Goal: Task Accomplishment & Management: Use online tool/utility

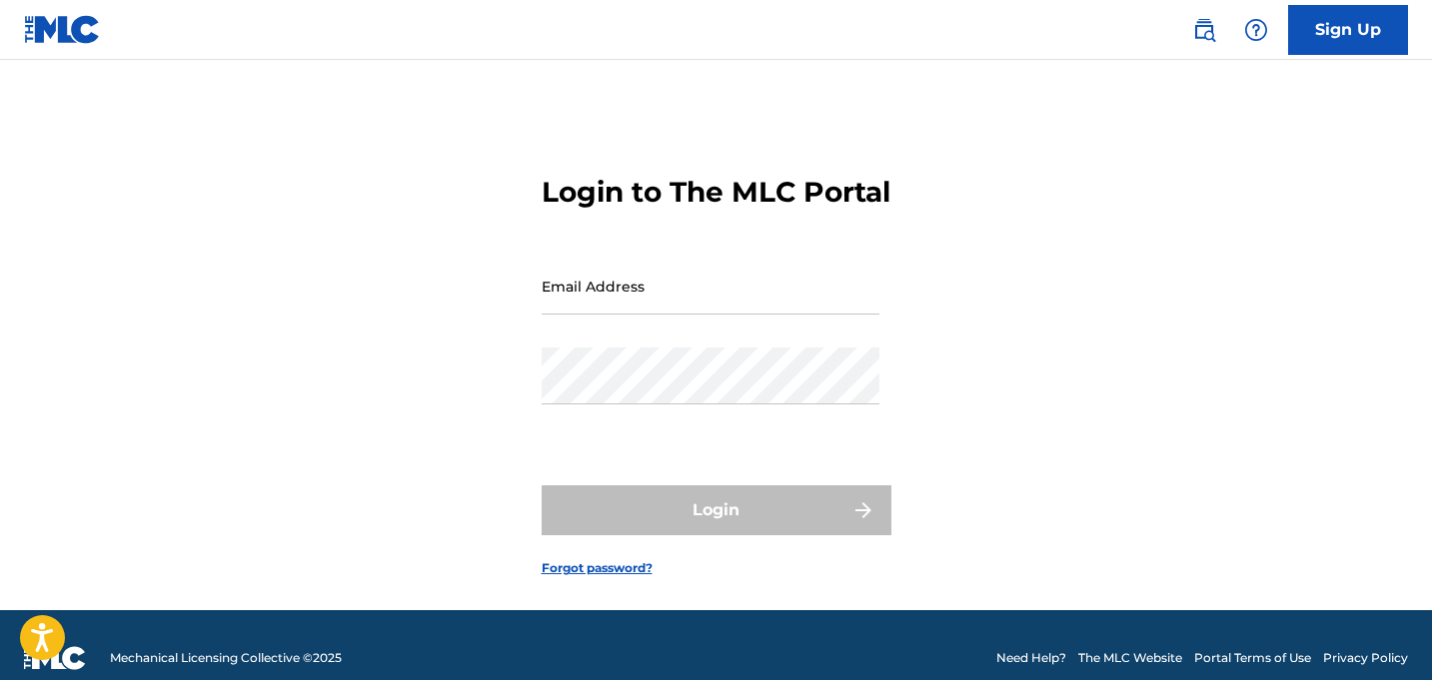
click at [693, 314] on input "Email Address" at bounding box center [710, 286] width 338 height 57
type input "[EMAIL_ADDRESS][DOMAIN_NAME]"
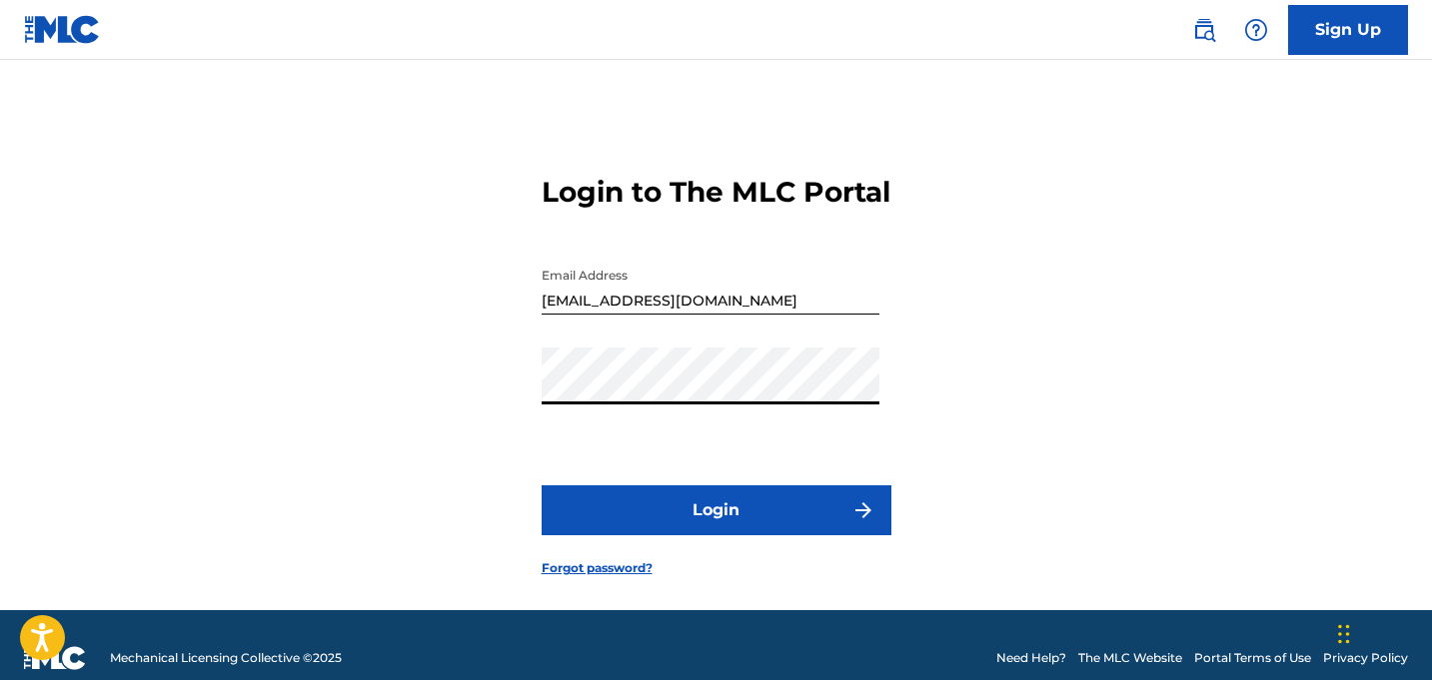
click at [596, 535] on button "Login" at bounding box center [716, 511] width 350 height 50
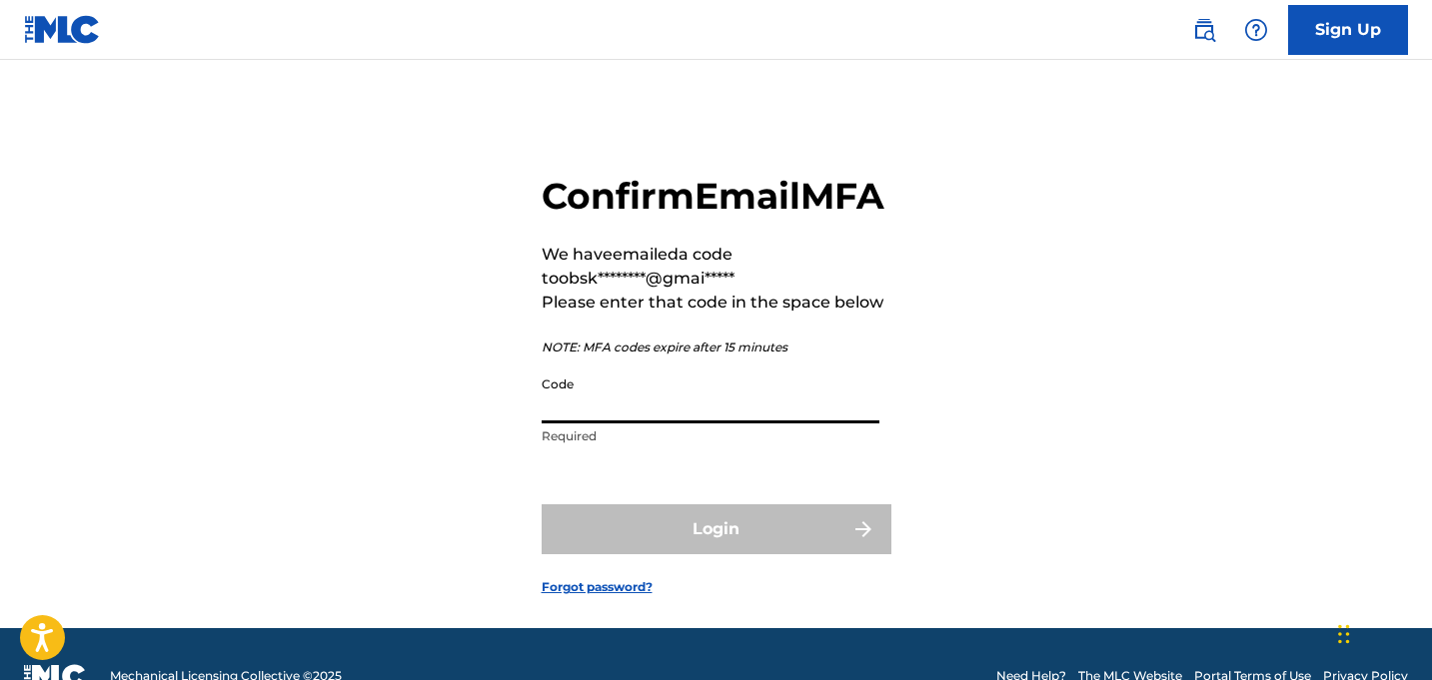
click at [581, 424] on input "Code" at bounding box center [710, 395] width 338 height 57
paste input "404086"
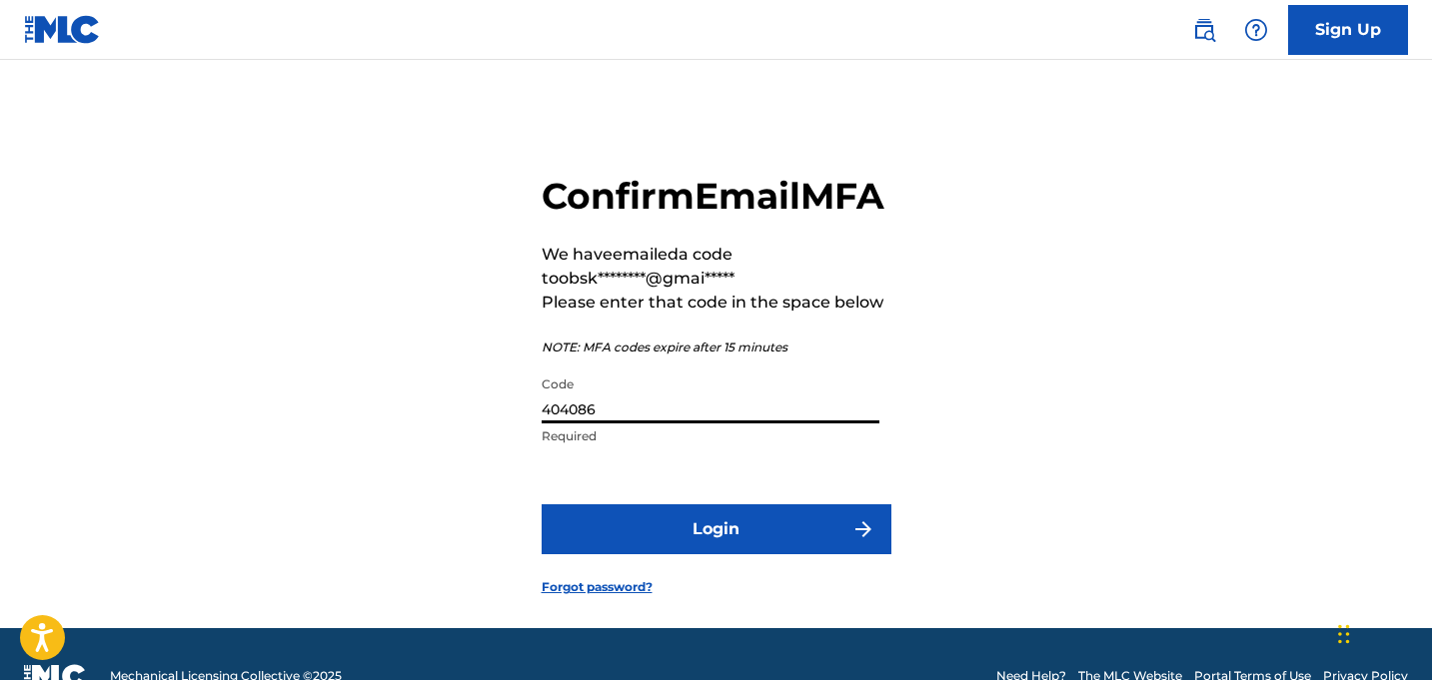
type input "404086"
click at [655, 554] on button "Login" at bounding box center [716, 529] width 350 height 50
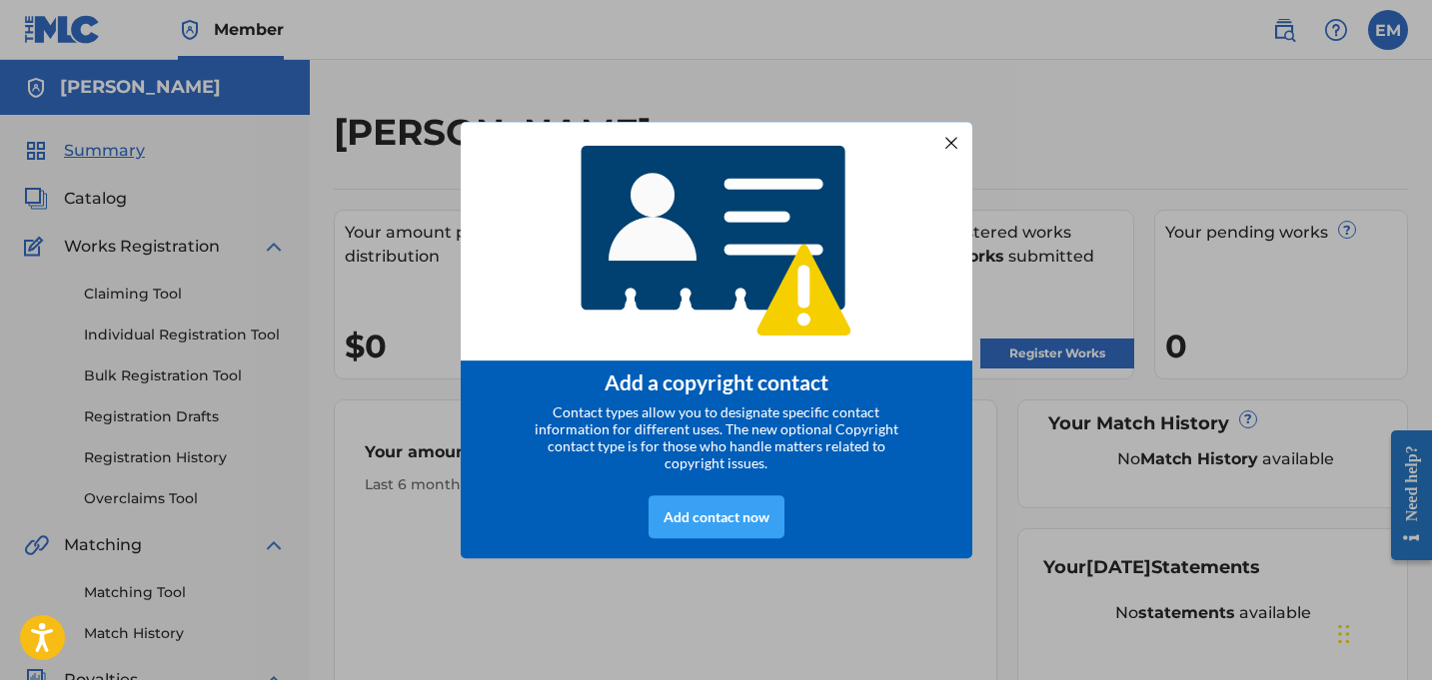
click at [706, 528] on div "Add contact now" at bounding box center [716, 517] width 136 height 43
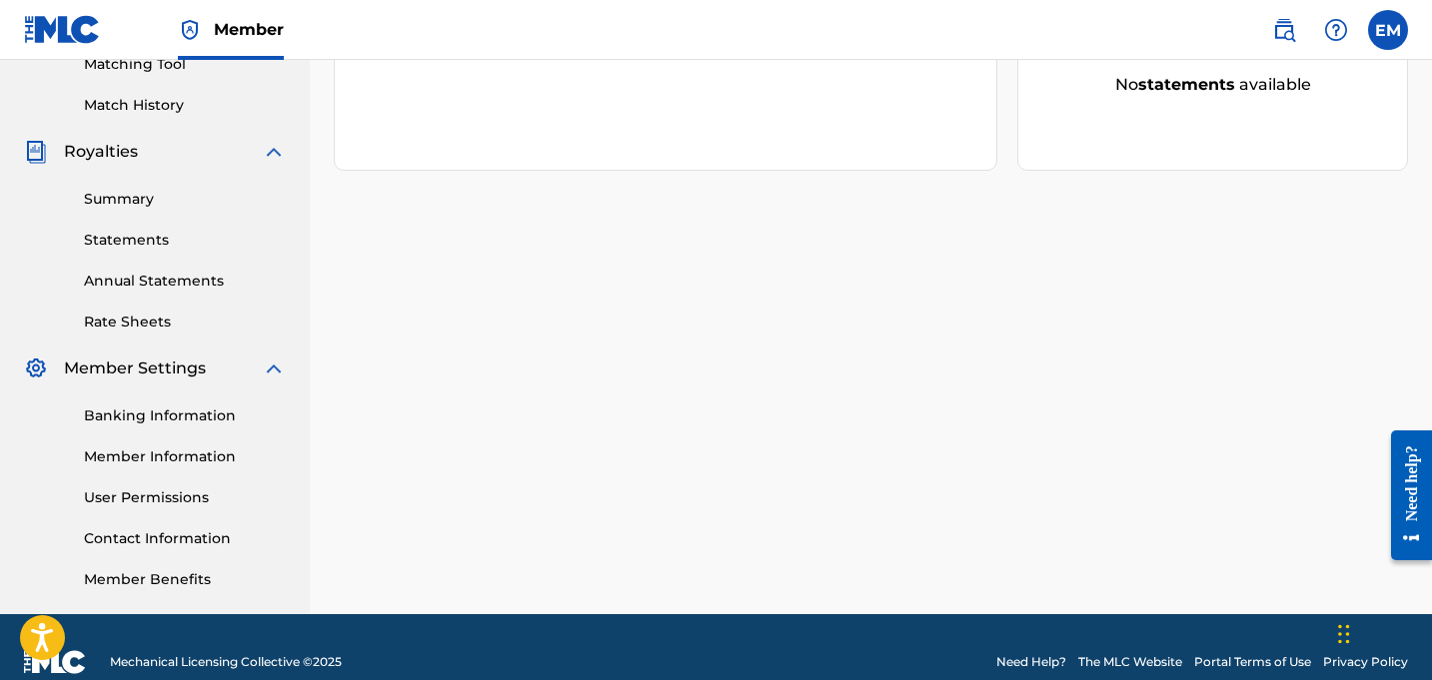
scroll to position [558, 0]
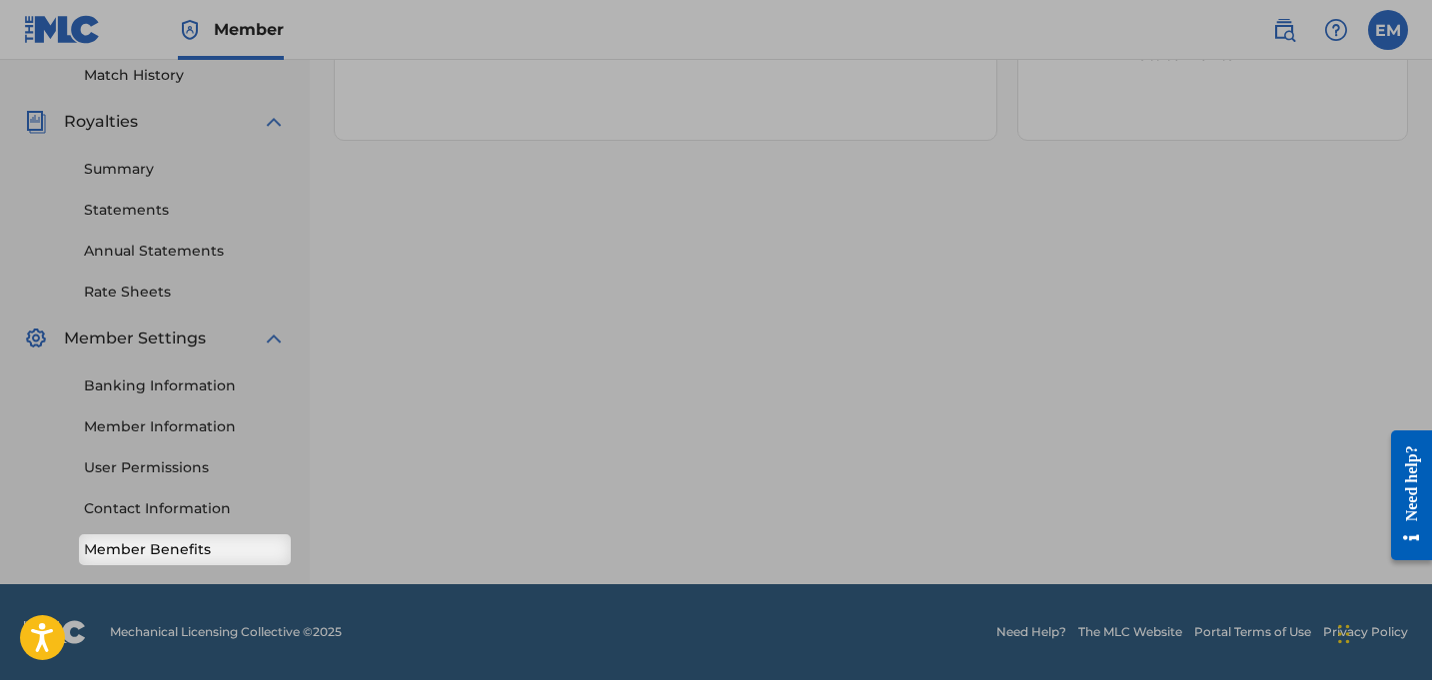
click at [196, 550] on link "Member Benefits" at bounding box center [185, 549] width 202 height 21
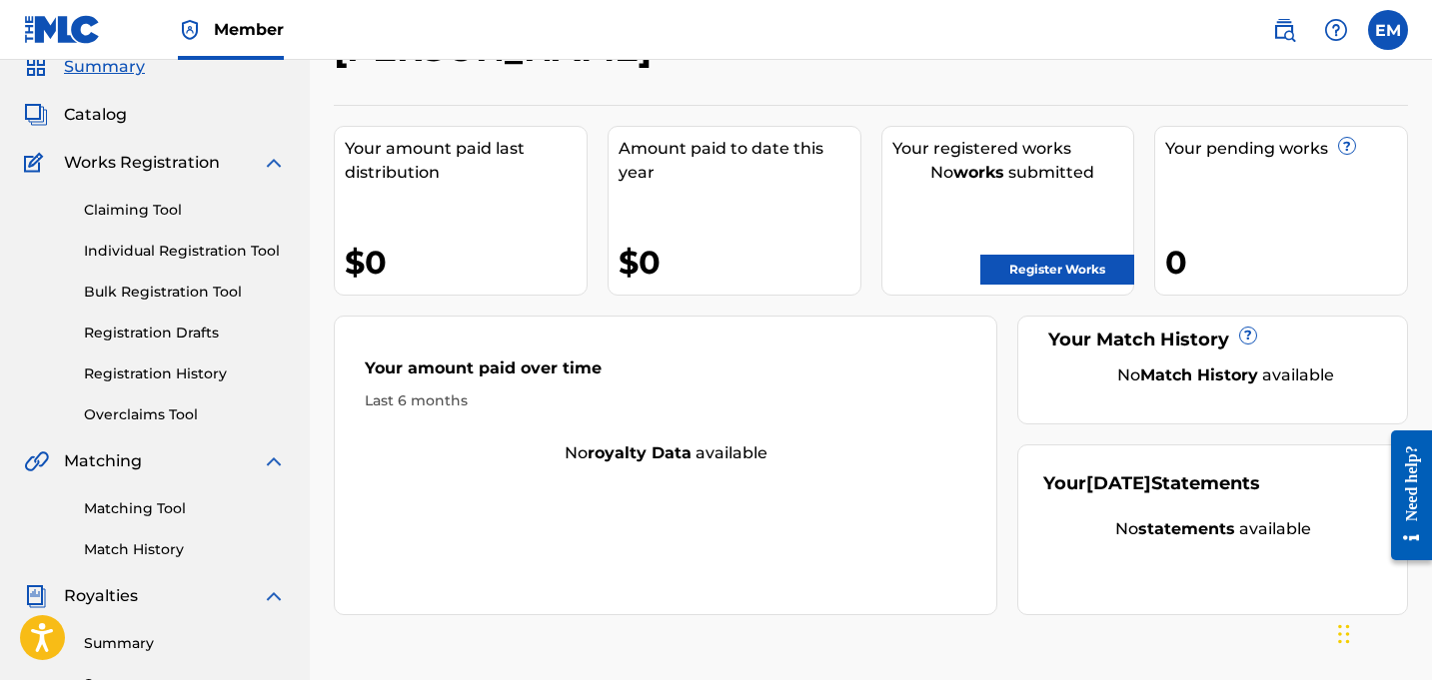
scroll to position [89, 0]
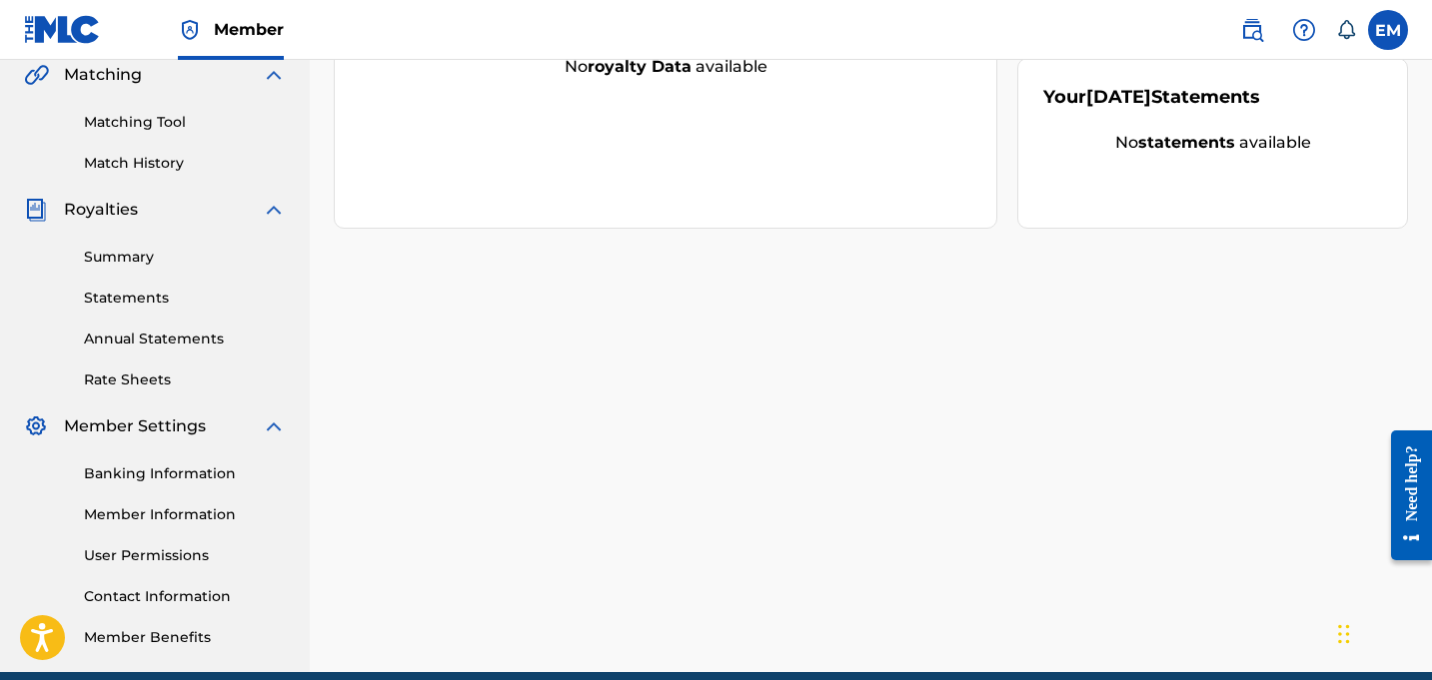
scroll to position [476, 0]
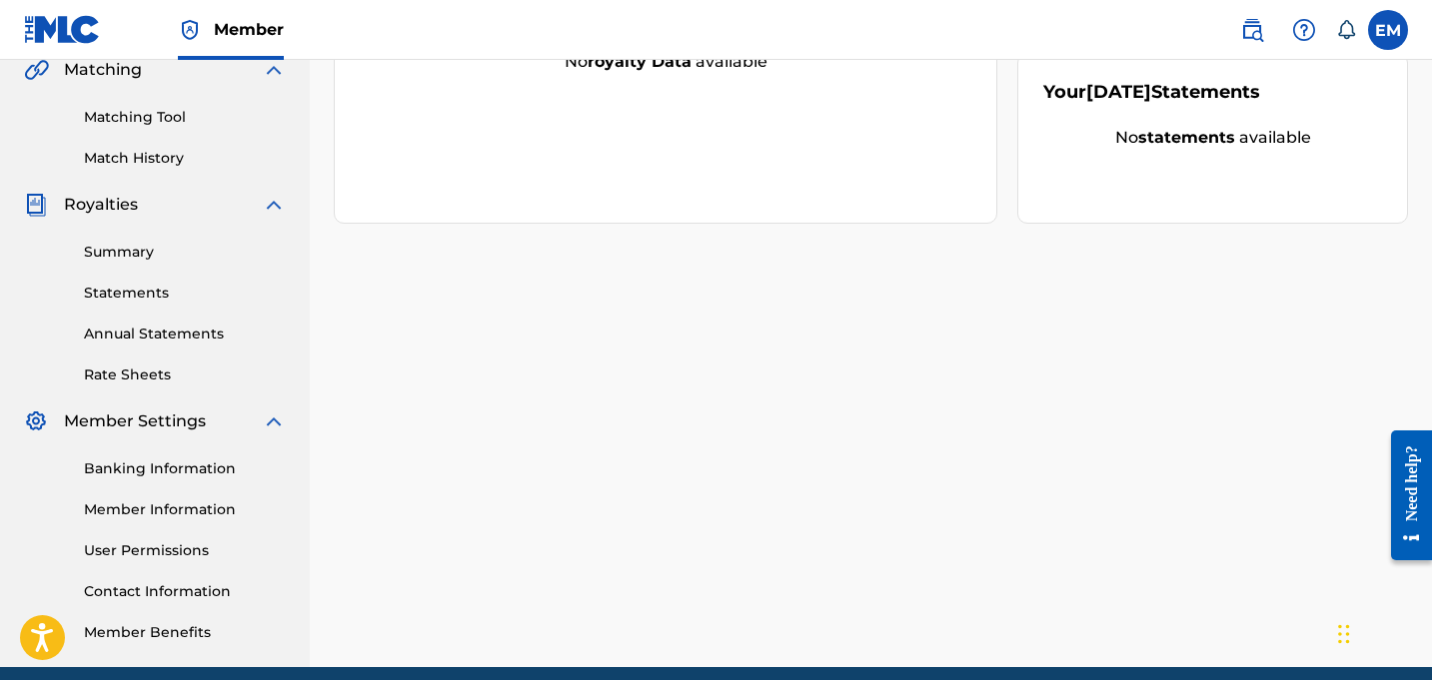
click at [164, 471] on link "Banking Information" at bounding box center [185, 469] width 202 height 21
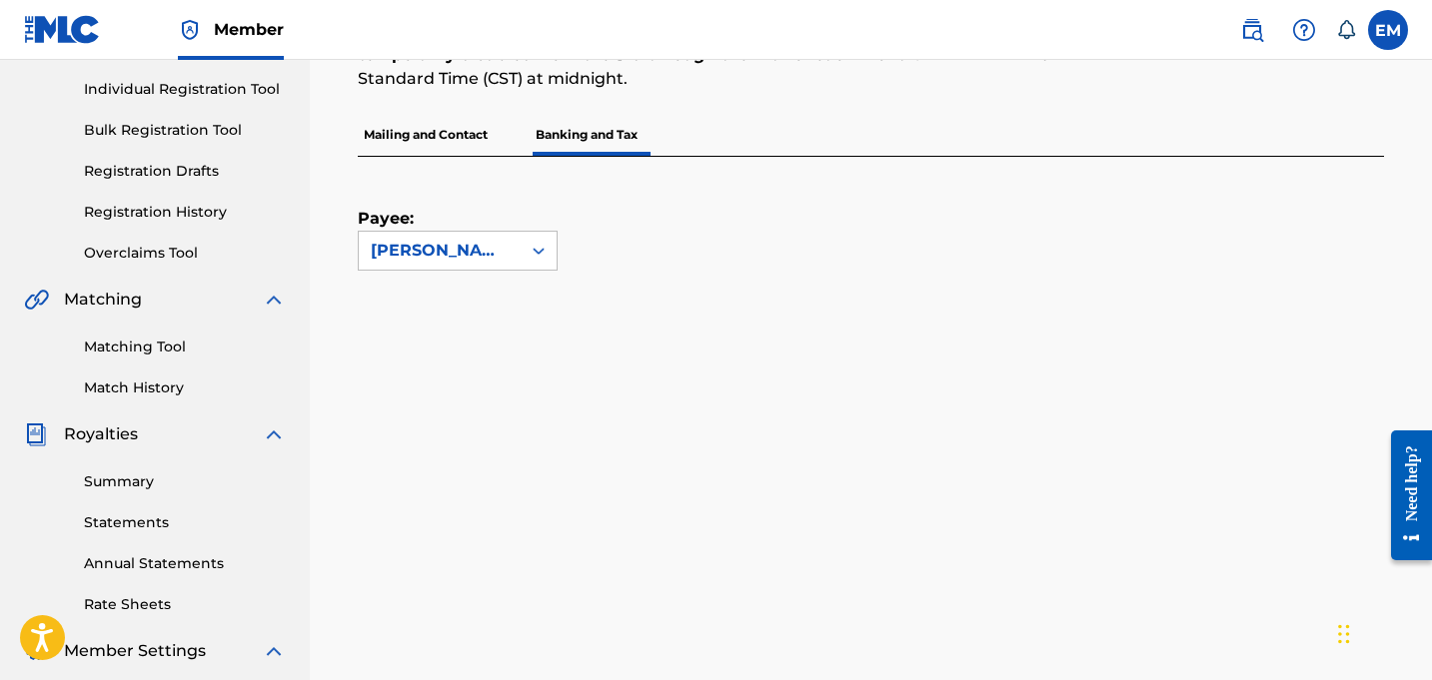
scroll to position [143, 0]
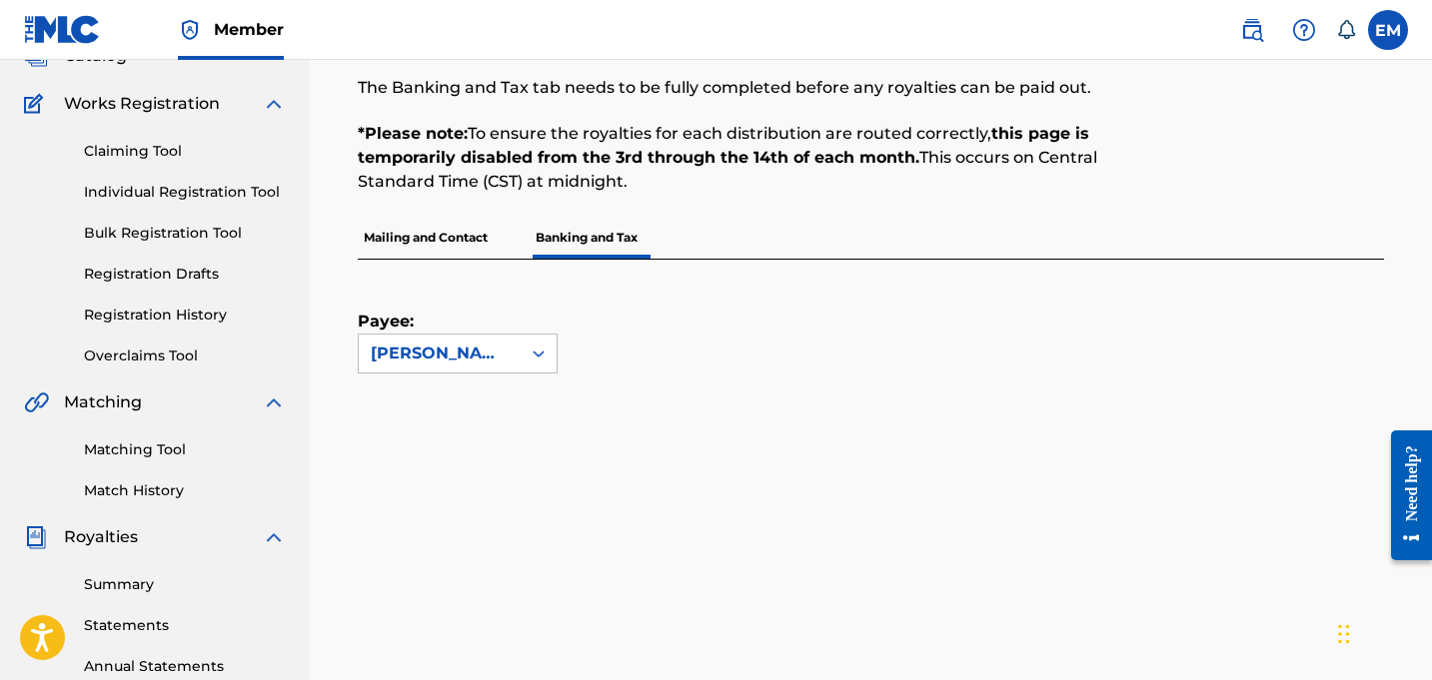
click at [153, 152] on link "Claiming Tool" at bounding box center [185, 151] width 202 height 21
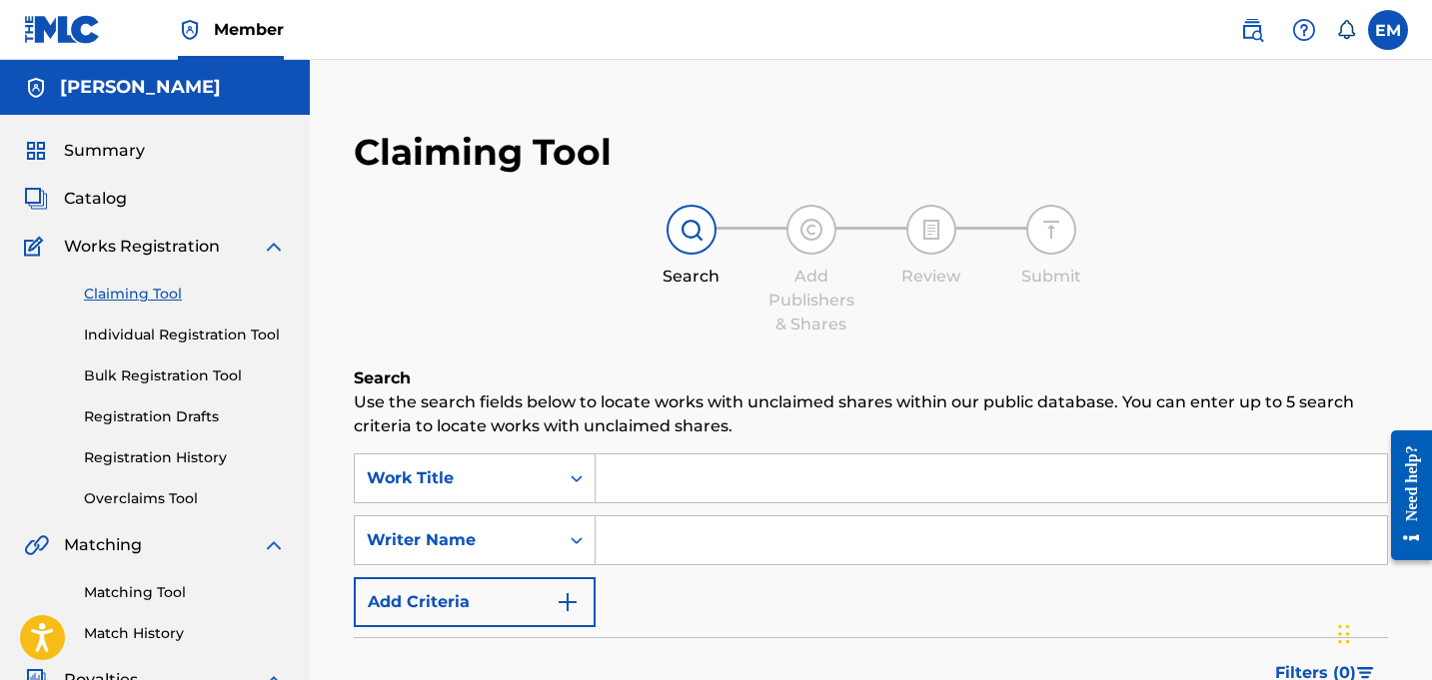
click at [114, 191] on span "Catalog" at bounding box center [95, 199] width 63 height 24
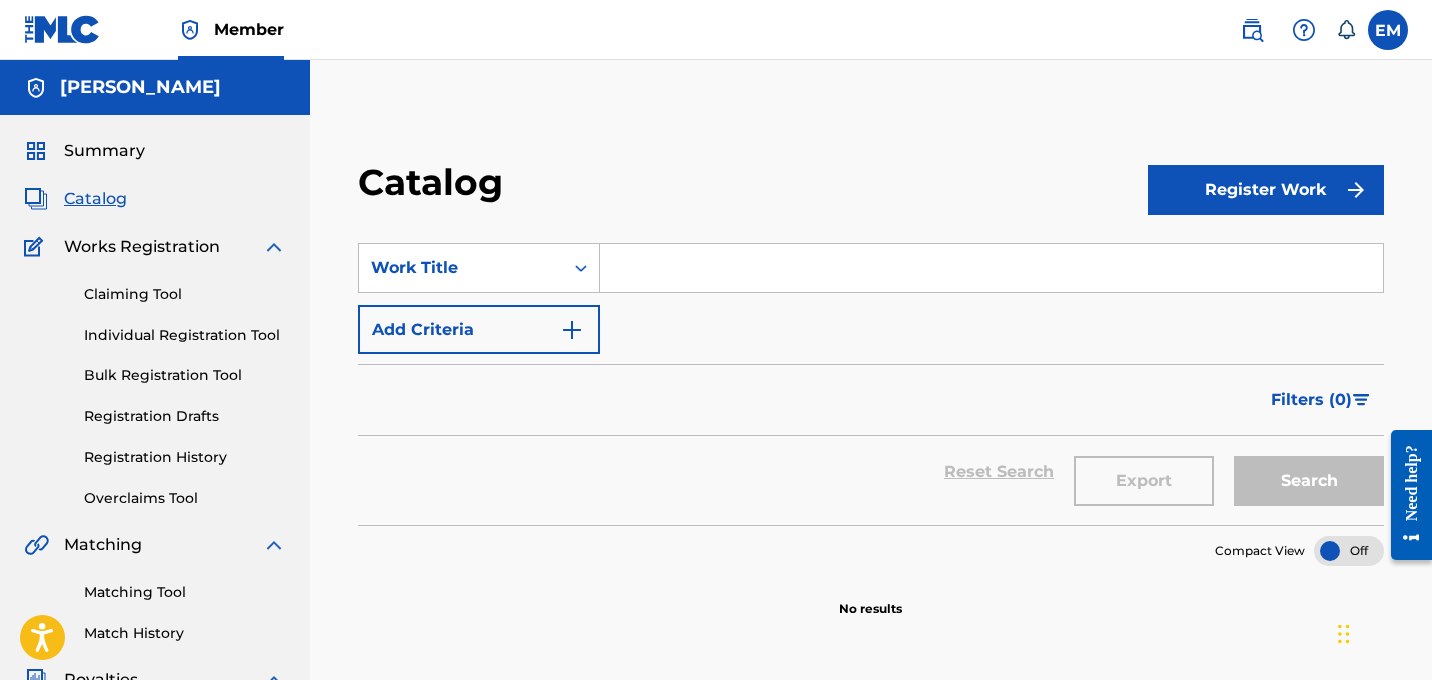
click at [1181, 183] on button "Register Work" at bounding box center [1266, 190] width 236 height 50
click at [1202, 296] on link "By File Upload" at bounding box center [1266, 303] width 236 height 48
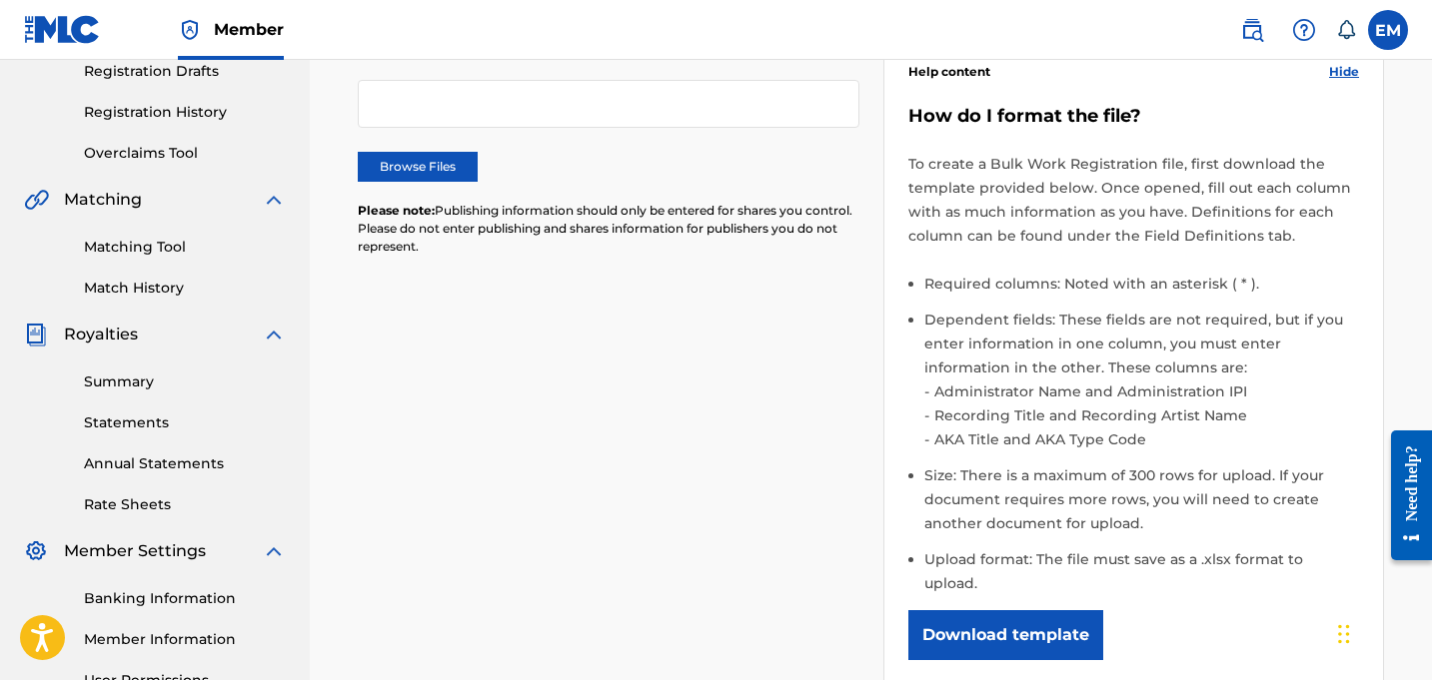
scroll to position [348, 0]
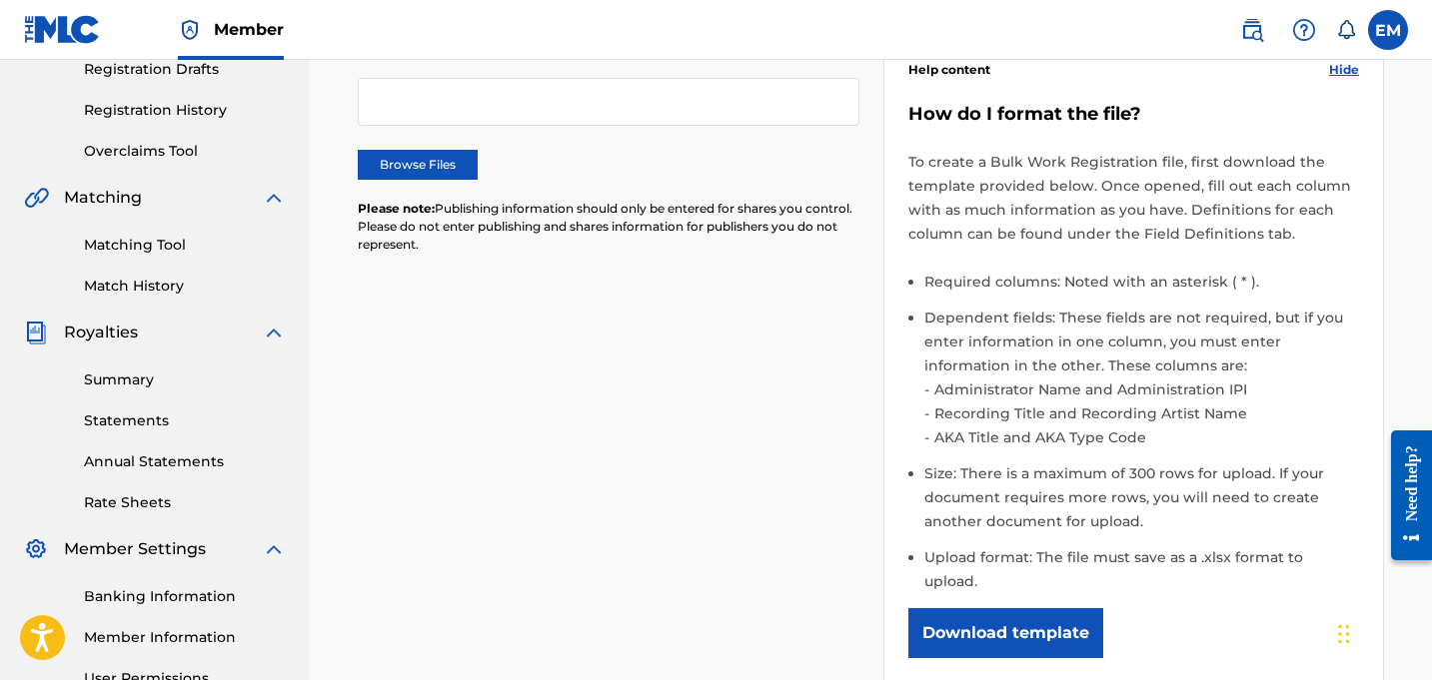
click at [1002, 612] on button "Download template" at bounding box center [1005, 633] width 195 height 50
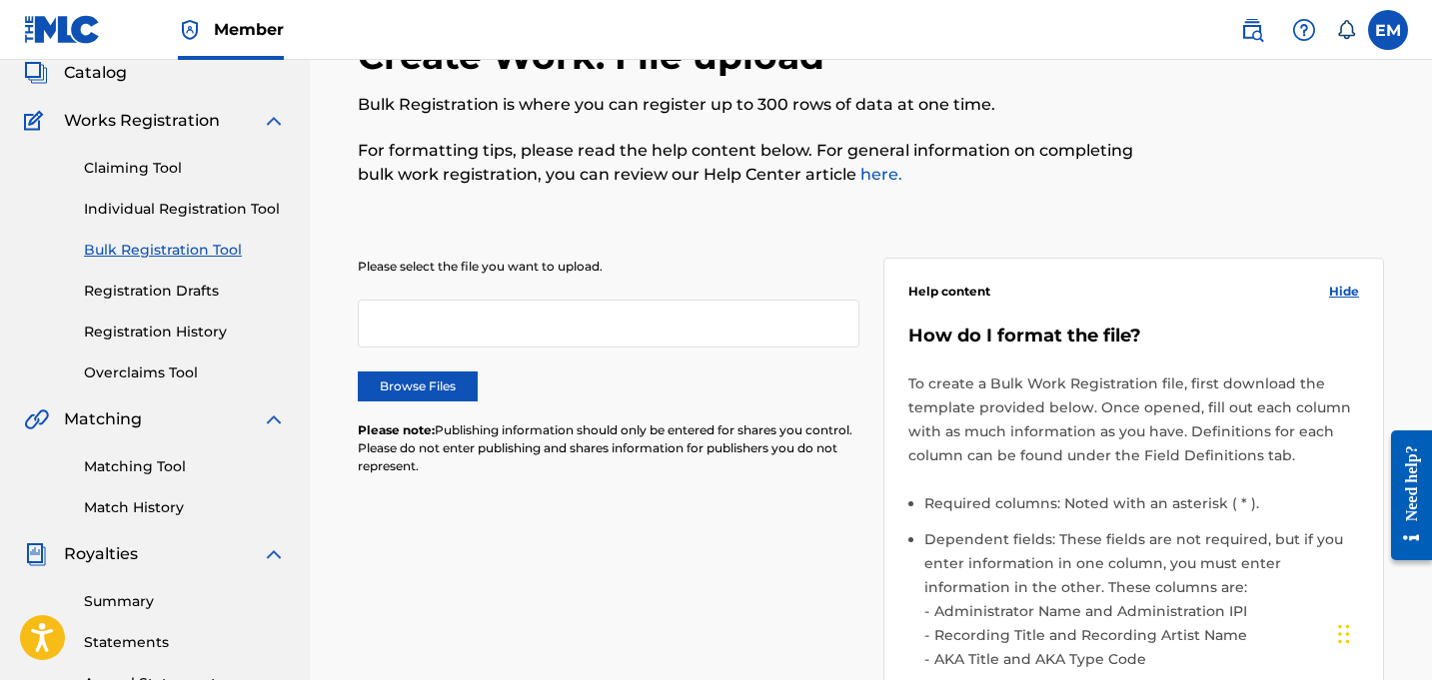
scroll to position [0, 0]
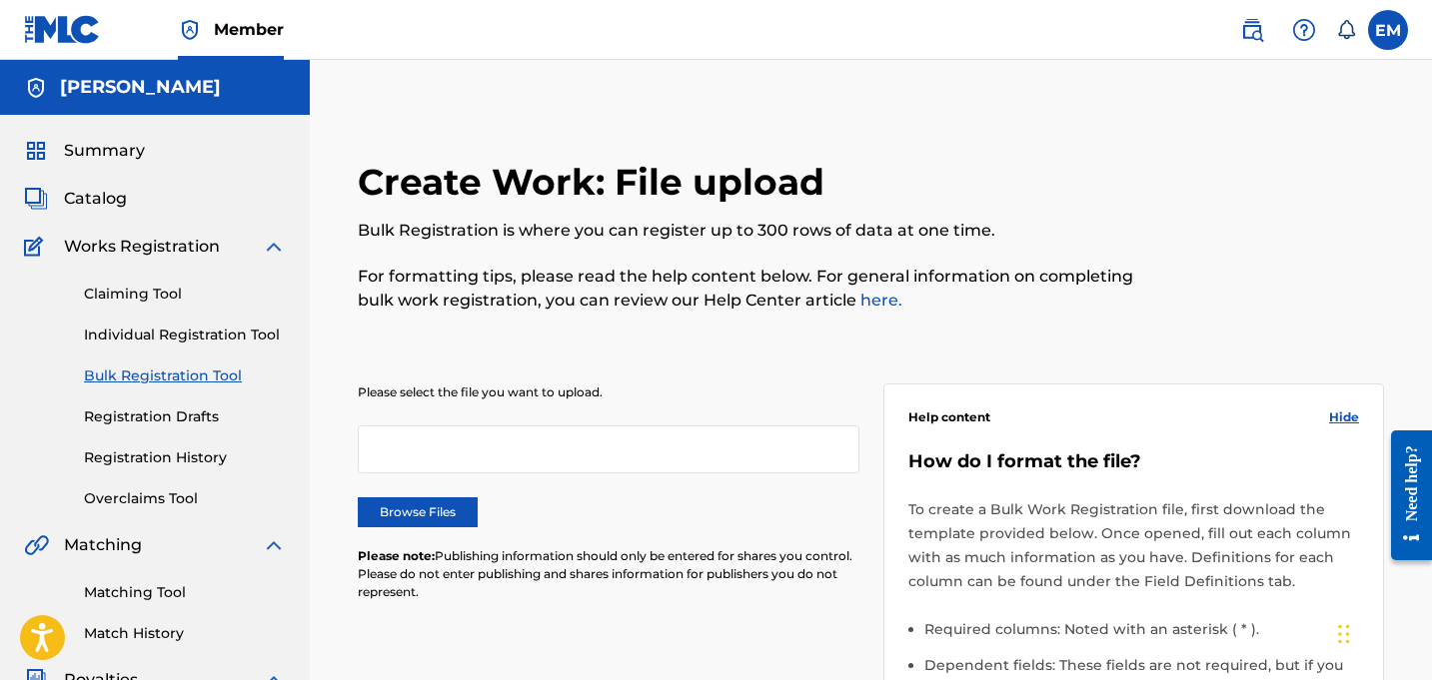
click at [138, 287] on link "Claiming Tool" at bounding box center [185, 294] width 202 height 21
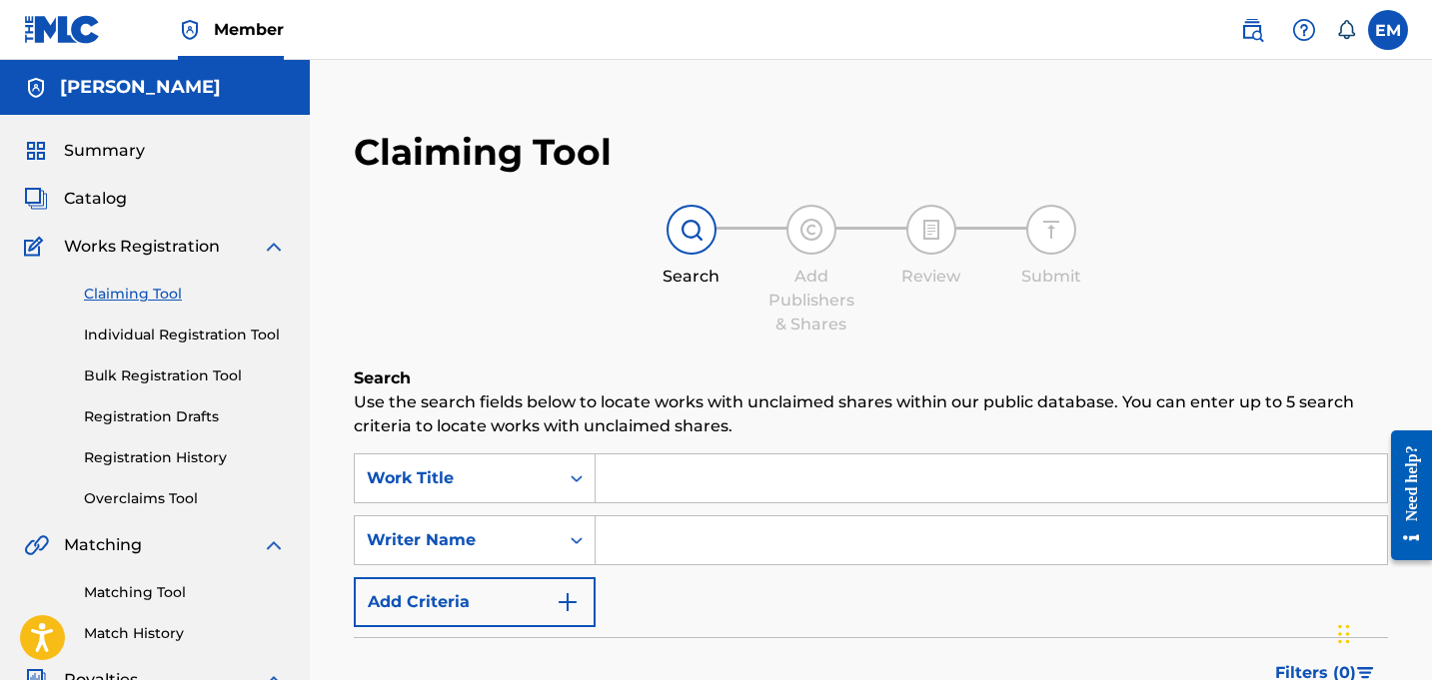
click at [141, 341] on link "Individual Registration Tool" at bounding box center [185, 335] width 202 height 21
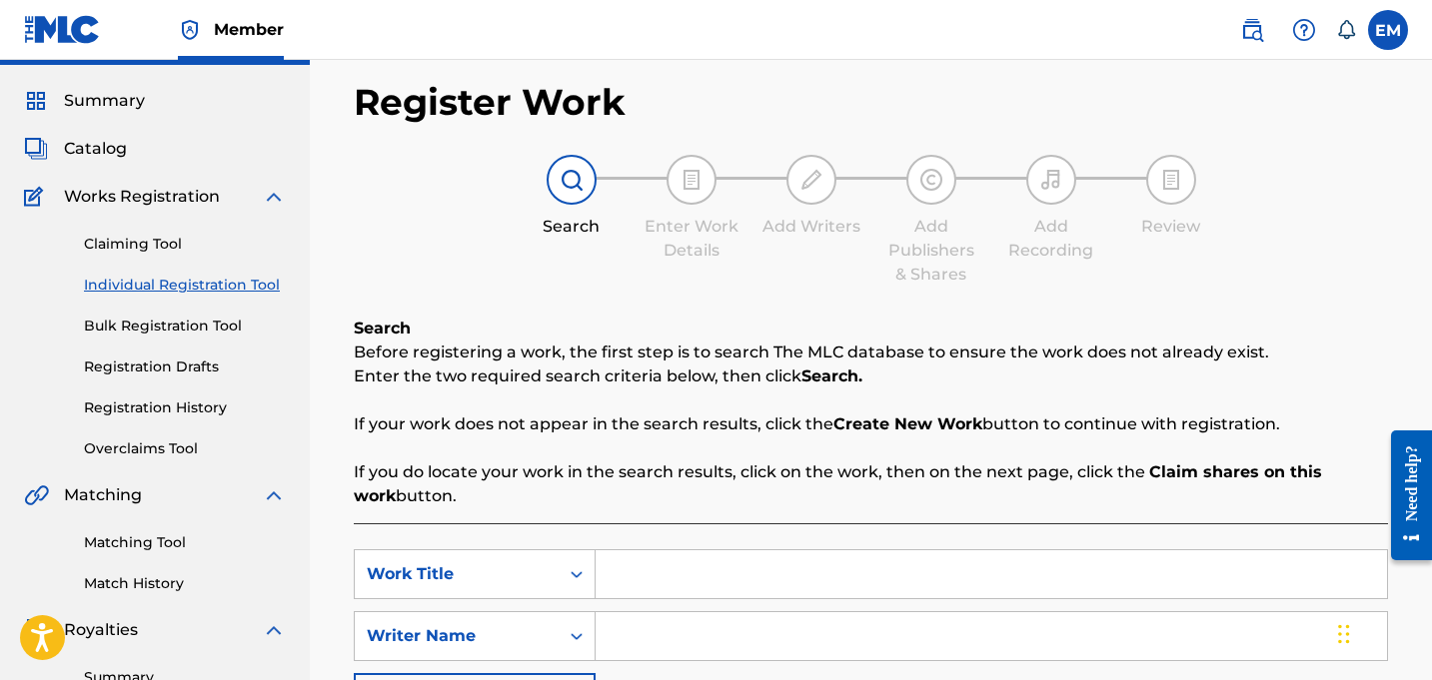
scroll to position [44, 0]
